Goal: Task Accomplishment & Management: Use online tool/utility

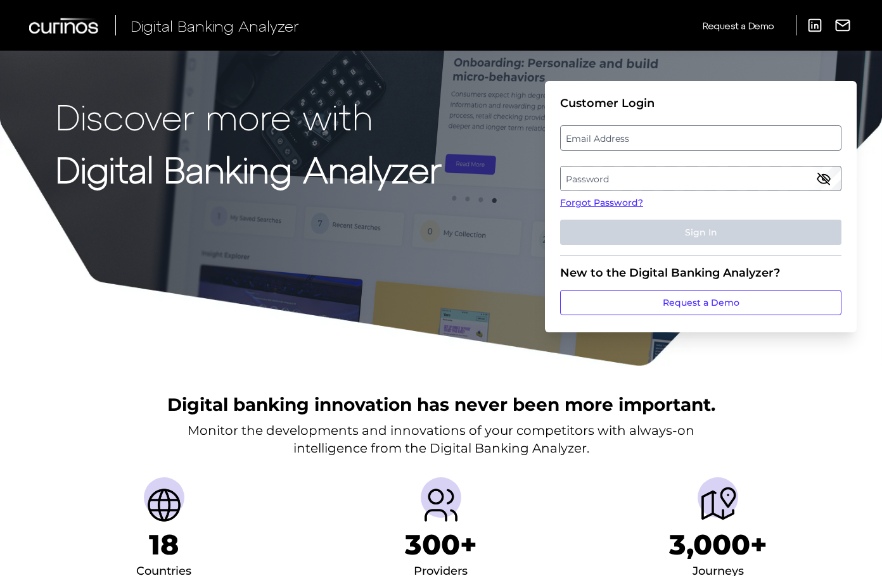
click at [606, 134] on label "Email Address" at bounding box center [700, 138] width 279 height 23
click at [606, 134] on input "email" at bounding box center [700, 137] width 281 height 25
type input "[PERSON_NAME][EMAIL_ADDRESS][PERSON_NAME][DOMAIN_NAME]"
click at [639, 181] on label "Password" at bounding box center [700, 178] width 279 height 23
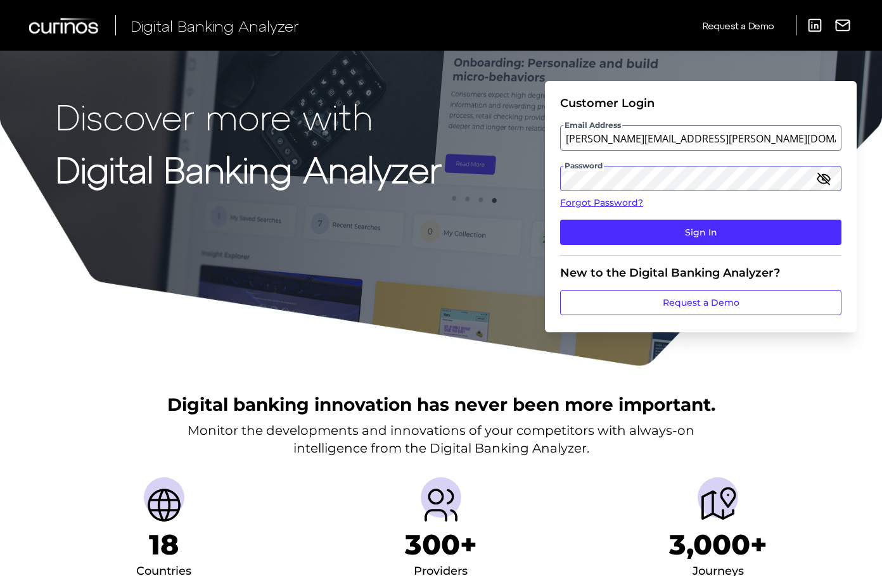
click at [560, 220] on button "Sign In" at bounding box center [700, 232] width 281 height 25
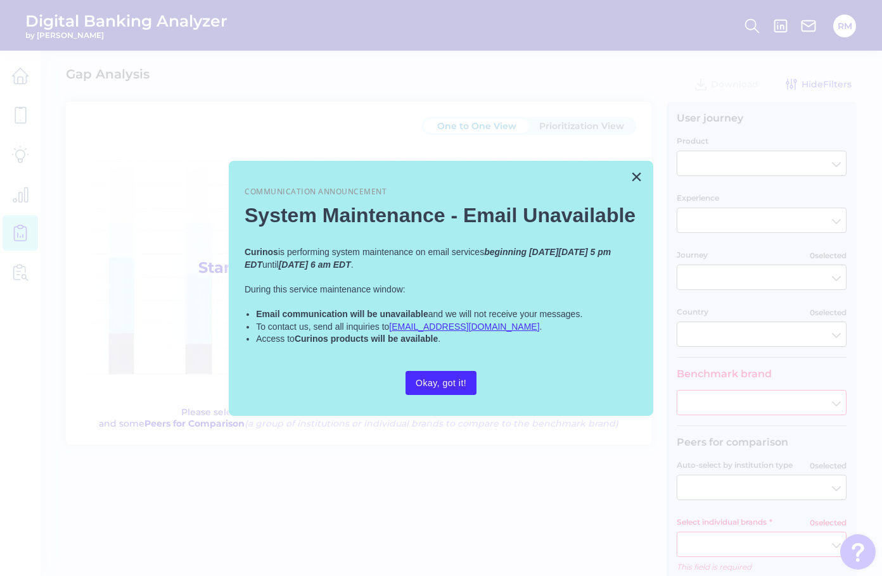
type input "Checking / Current Account"
type input "Mobile Servicing"
type input "Pre-Login Area, New Customer Onboarding, Login & Authentication, Accounts and t…"
type input "[GEOGRAPHIC_DATA]"
type input "All Select individual brands"
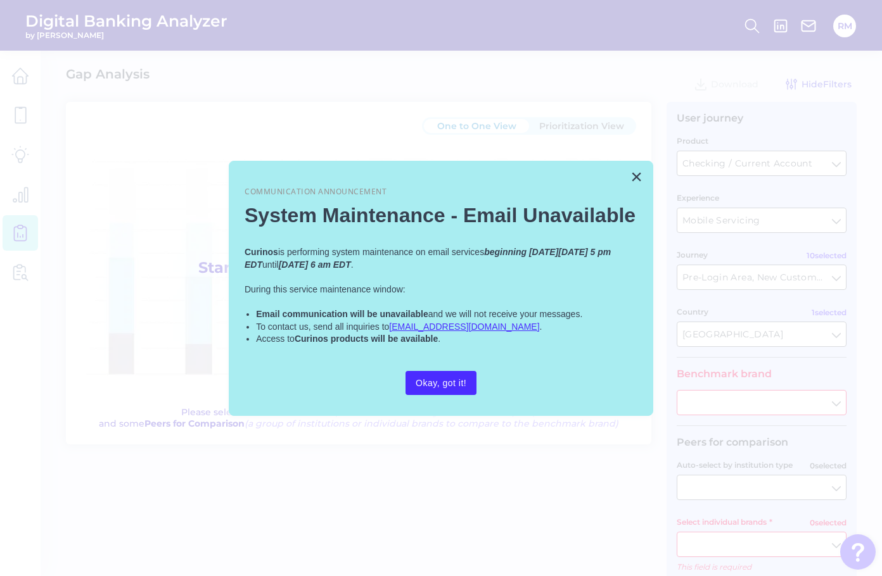
type input "All Journeys"
type input "All Countries"
click at [627, 179] on div "× Communication Announcement System Maintenance - Email Unavailable Curinos is …" at bounding box center [441, 288] width 424 height 255
click at [637, 179] on button "×" at bounding box center [636, 177] width 12 height 20
